Goal: Task Accomplishment & Management: Use online tool/utility

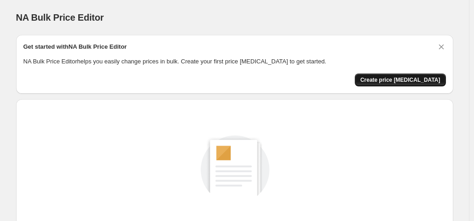
click at [411, 75] on button "Create price [MEDICAL_DATA]" at bounding box center [400, 80] width 91 height 13
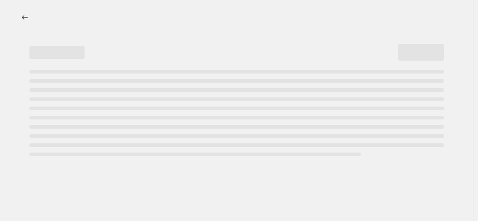
select select "percentage"
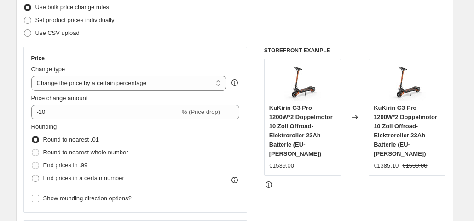
scroll to position [188, 0]
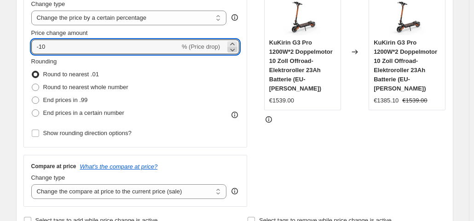
click at [232, 51] on icon at bounding box center [232, 49] width 9 height 9
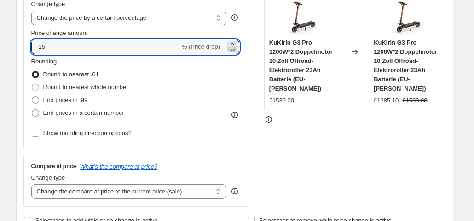
click at [232, 51] on icon at bounding box center [232, 49] width 9 height 9
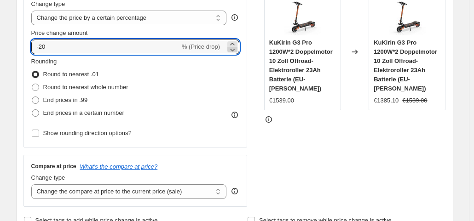
click at [232, 51] on icon at bounding box center [232, 49] width 9 height 9
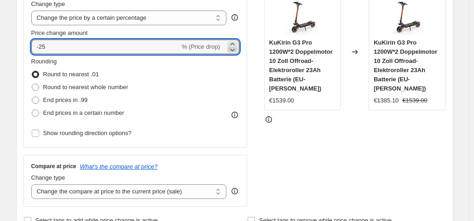
click at [232, 51] on icon at bounding box center [232, 49] width 9 height 9
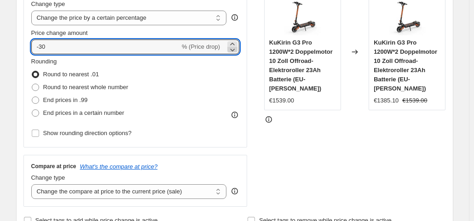
click at [232, 51] on icon at bounding box center [232, 49] width 9 height 9
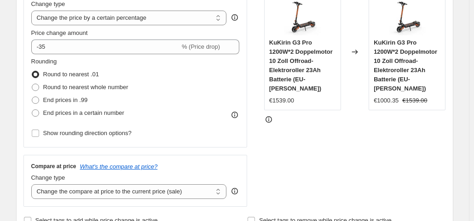
click at [301, 129] on div "STOREFRONT EXAMPLE KuKirin G3 Pro 1200W*2 Doppelmotor 10 Zoll Offroad-Elektroro…" at bounding box center [355, 94] width 182 height 225
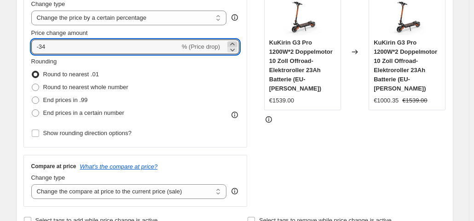
click at [234, 43] on icon at bounding box center [232, 44] width 4 height 2
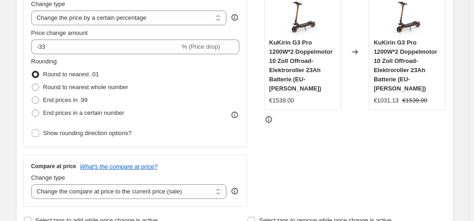
click at [332, 151] on div "STOREFRONT EXAMPLE KuKirin G3 Pro 1200W*2 Doppelmotor 10 Zoll Offroad-Elektroro…" at bounding box center [355, 94] width 182 height 225
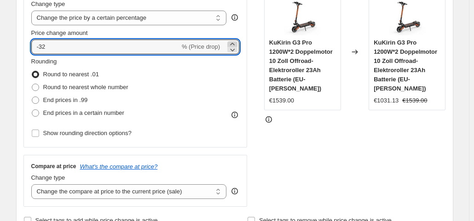
click at [234, 43] on icon at bounding box center [232, 44] width 9 height 9
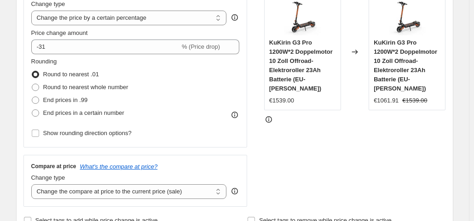
click at [346, 187] on div "STOREFRONT EXAMPLE KuKirin G3 Pro 1200W*2 Doppelmotor 10 Zoll Offroad-Elektroro…" at bounding box center [355, 94] width 182 height 225
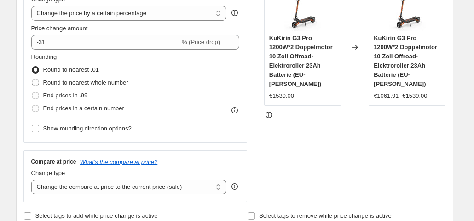
scroll to position [164, 0]
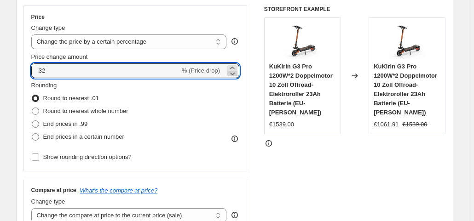
click at [237, 75] on icon at bounding box center [232, 73] width 9 height 9
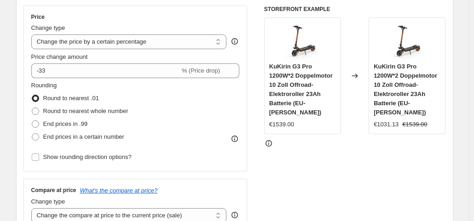
click at [302, 153] on div "STOREFRONT EXAMPLE KuKirin G3 Pro 1200W*2 Doppelmotor 10 Zoll Offroad-Elektroro…" at bounding box center [355, 118] width 182 height 225
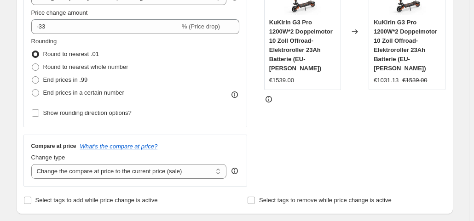
scroll to position [190, 0]
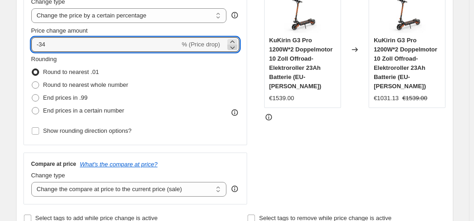
click at [234, 47] on icon at bounding box center [232, 47] width 9 height 9
click at [234, 41] on icon at bounding box center [232, 41] width 4 height 2
type input "-29"
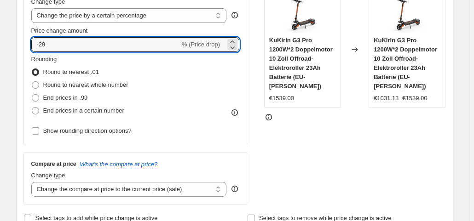
click at [323, 152] on div "STOREFRONT EXAMPLE KuKirin G3 Pro 1200W*2 Doppelmotor 10 Zoll Offroad-Elektroro…" at bounding box center [355, 91] width 182 height 225
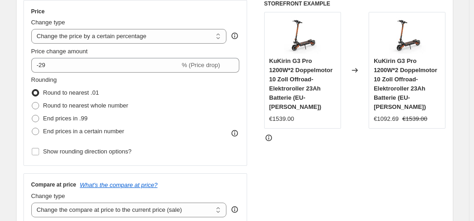
scroll to position [169, 0]
click at [74, 131] on span "End prices in a certain number" at bounding box center [83, 131] width 81 height 7
click at [32, 128] on input "End prices in a certain number" at bounding box center [32, 128] width 0 height 0
radio input "true"
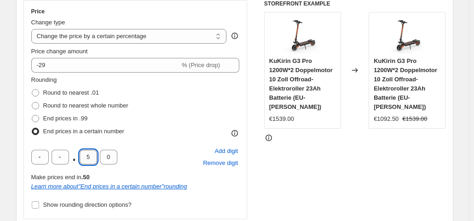
click at [89, 160] on input "5" at bounding box center [88, 157] width 17 height 15
type input "0"
click at [328, 149] on div "STOREFRONT EXAMPLE KuKirin G3 Pro 1200W*2 Doppelmotor 10 Zoll Offroad-Elektroro…" at bounding box center [355, 139] width 182 height 279
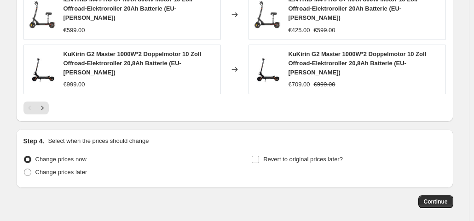
scroll to position [764, 0]
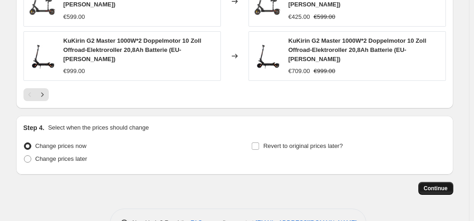
click at [445, 185] on span "Continue" at bounding box center [436, 188] width 24 height 7
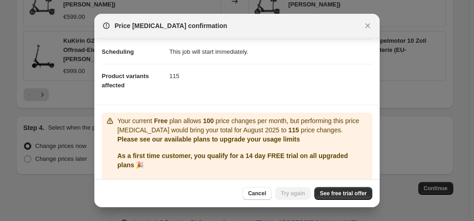
scroll to position [98, 0]
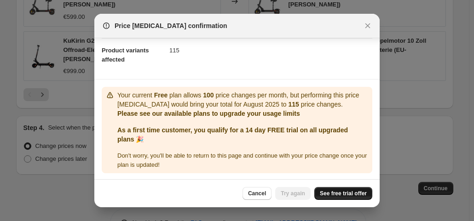
click at [338, 194] on span "See free trial offer" at bounding box center [343, 193] width 47 height 7
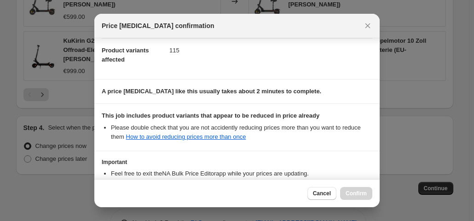
scroll to position [164, 0]
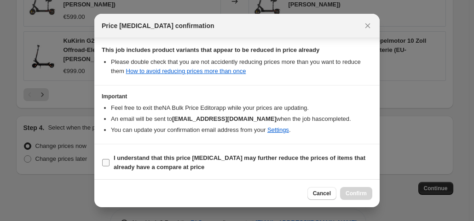
click at [216, 155] on b "I understand that this price [MEDICAL_DATA] may further reduce the prices of it…" at bounding box center [240, 163] width 252 height 16
click at [109, 159] on input "I understand that this price [MEDICAL_DATA] may further reduce the prices of it…" at bounding box center [105, 162] width 7 height 7
checkbox input "true"
click at [355, 199] on button "Confirm" at bounding box center [356, 193] width 32 height 13
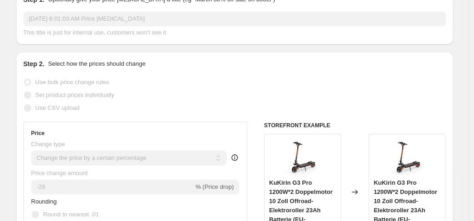
scroll to position [125, 0]
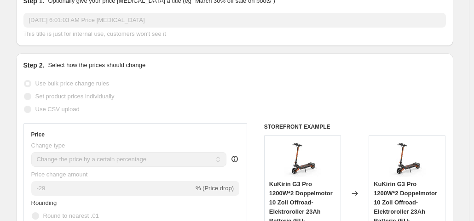
select select "percentage"
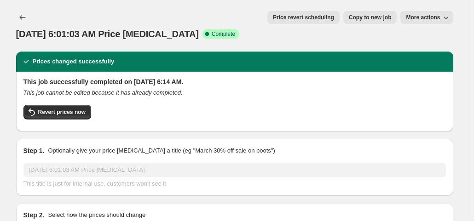
scroll to position [0, 0]
click at [26, 19] on icon "Price change jobs" at bounding box center [22, 17] width 9 height 9
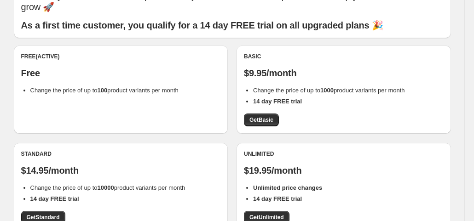
scroll to position [67, 0]
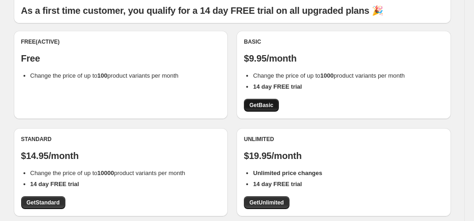
click at [258, 108] on span "Get Basic" at bounding box center [261, 105] width 24 height 7
